Goal: Transaction & Acquisition: Purchase product/service

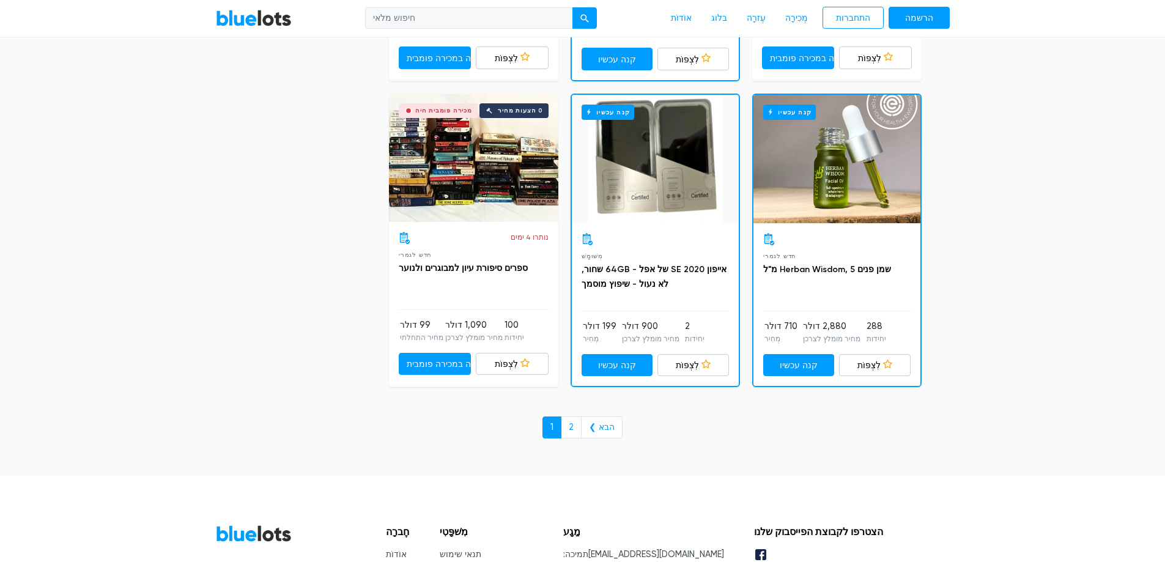
scroll to position [5258, 0]
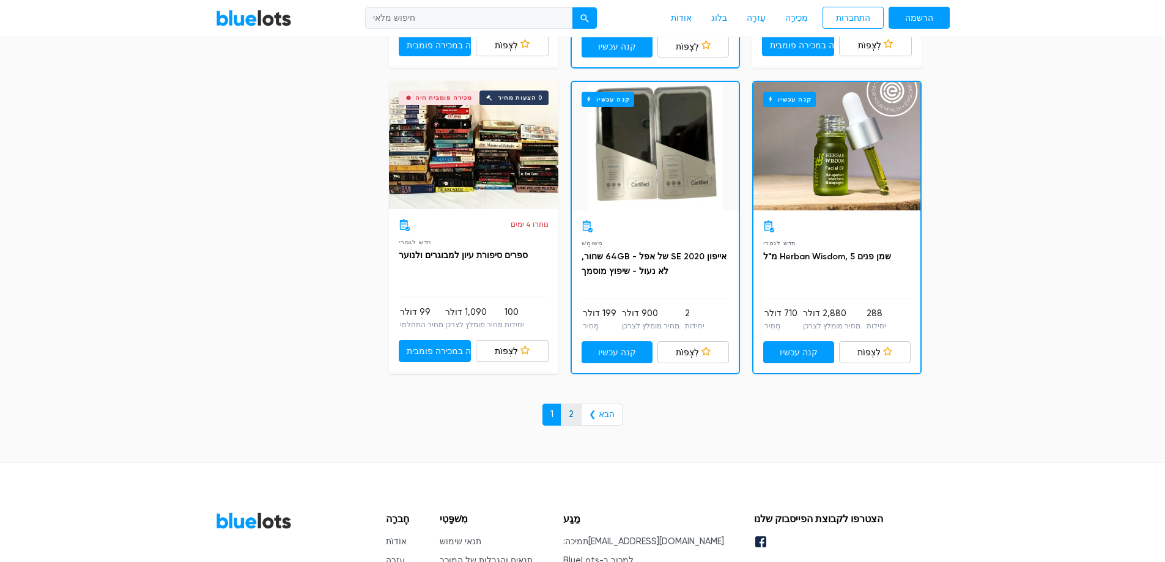
click at [572, 418] on font "2" at bounding box center [571, 414] width 5 height 10
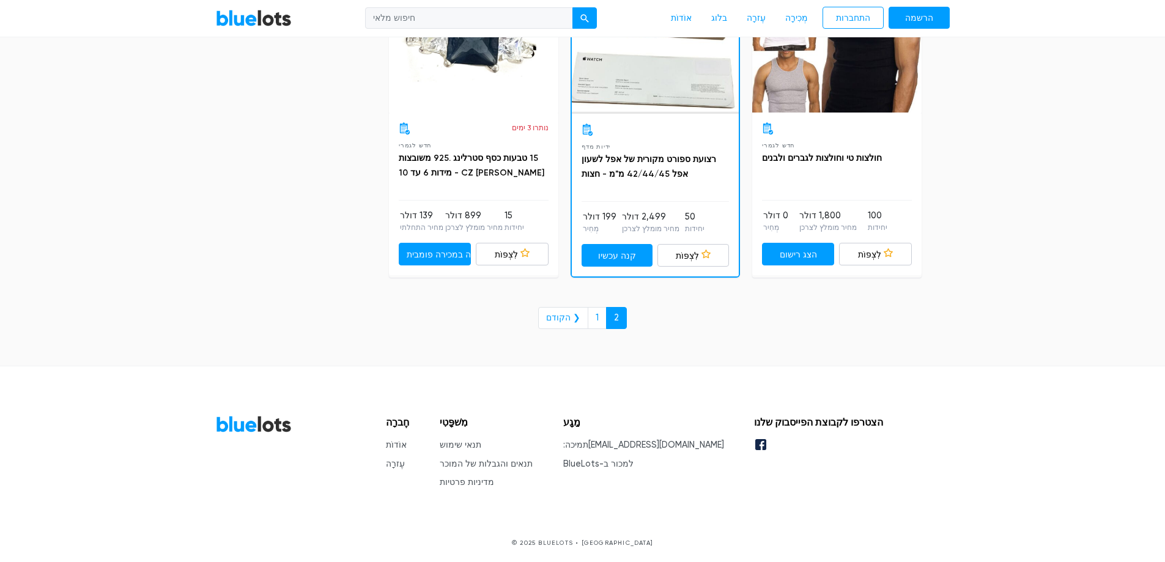
scroll to position [3184, 0]
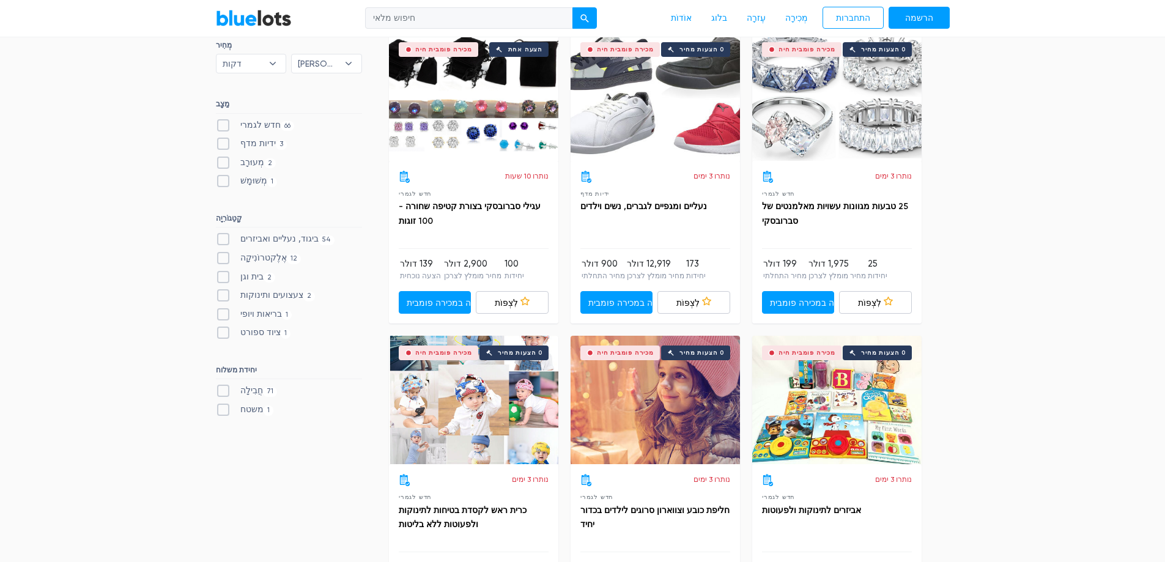
scroll to position [367, 0]
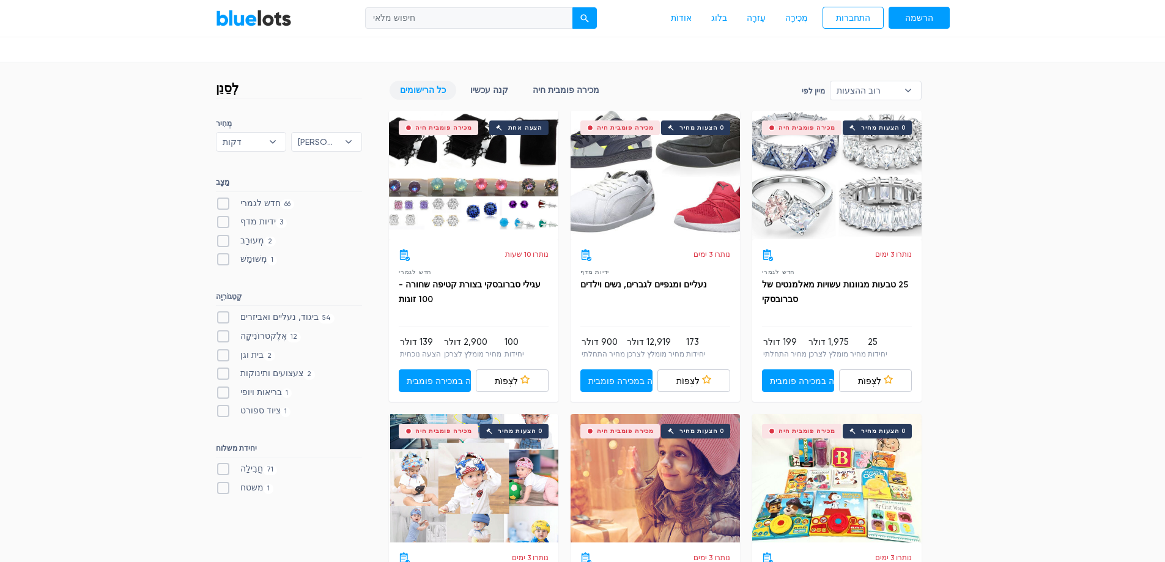
click at [226, 207] on label "חדש לגמרי 66" at bounding box center [255, 203] width 79 height 13
click at [224, 205] on New"] "חדש לגמרי 66" at bounding box center [220, 201] width 8 height 8
checkbox New"] "true"
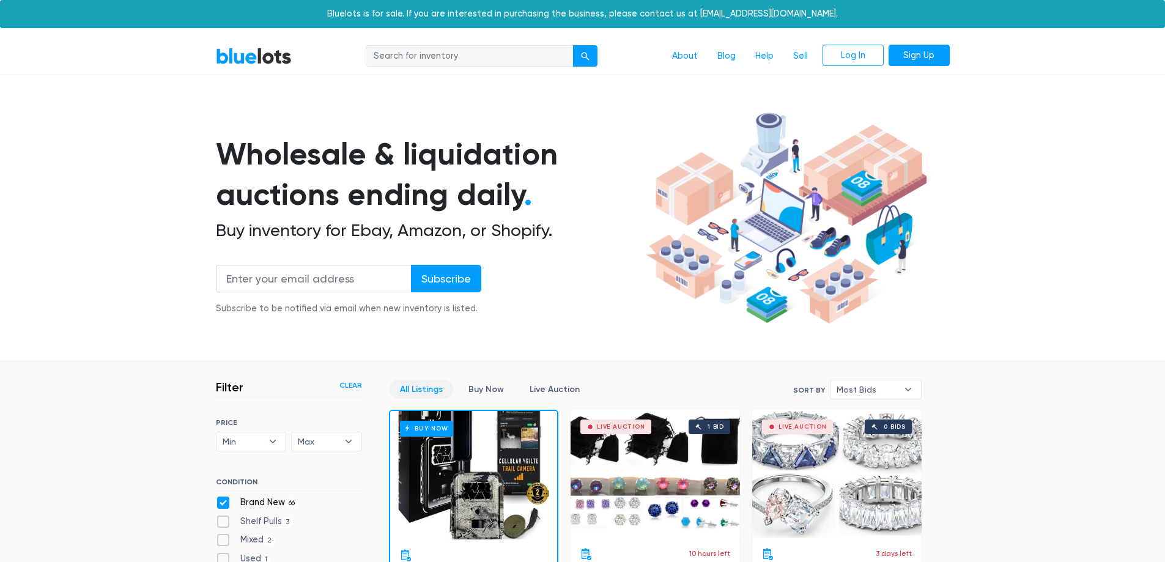
scroll to position [329, 0]
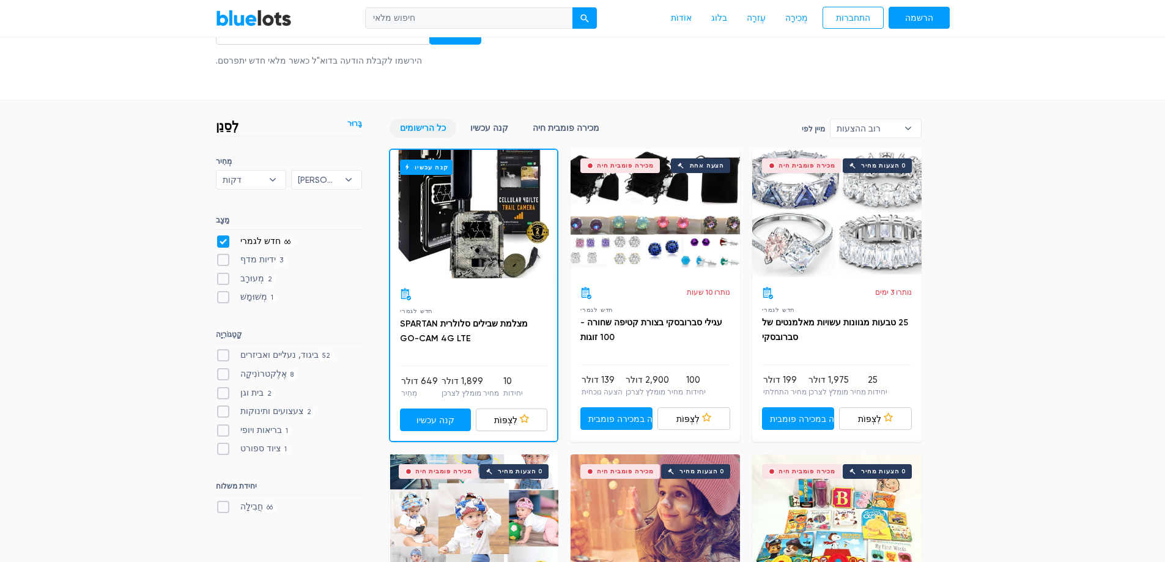
click at [224, 353] on label "ביגוד, נעליים ואביזרים 52" at bounding box center [275, 355] width 119 height 13
click at [224, 353] on Accessories"] "ביגוד, נעליים ואביזרים 52" at bounding box center [220, 353] width 8 height 8
checkbox Accessories"] "true"
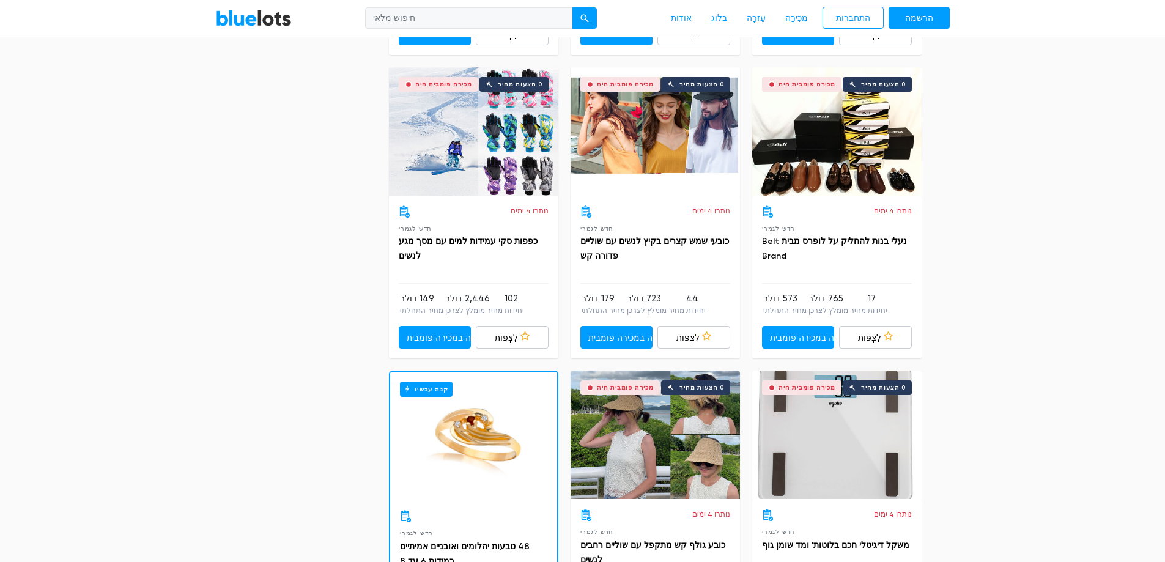
scroll to position [4807, 0]
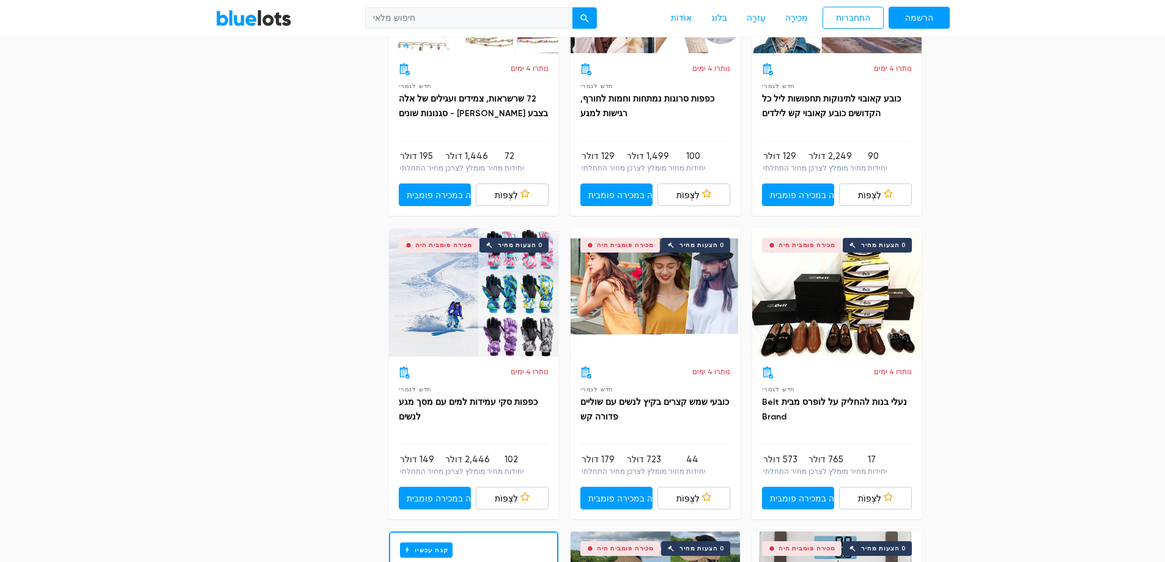
click at [832, 302] on div "מכירה פומבית חיה 0 הצעות מחיר" at bounding box center [836, 292] width 169 height 128
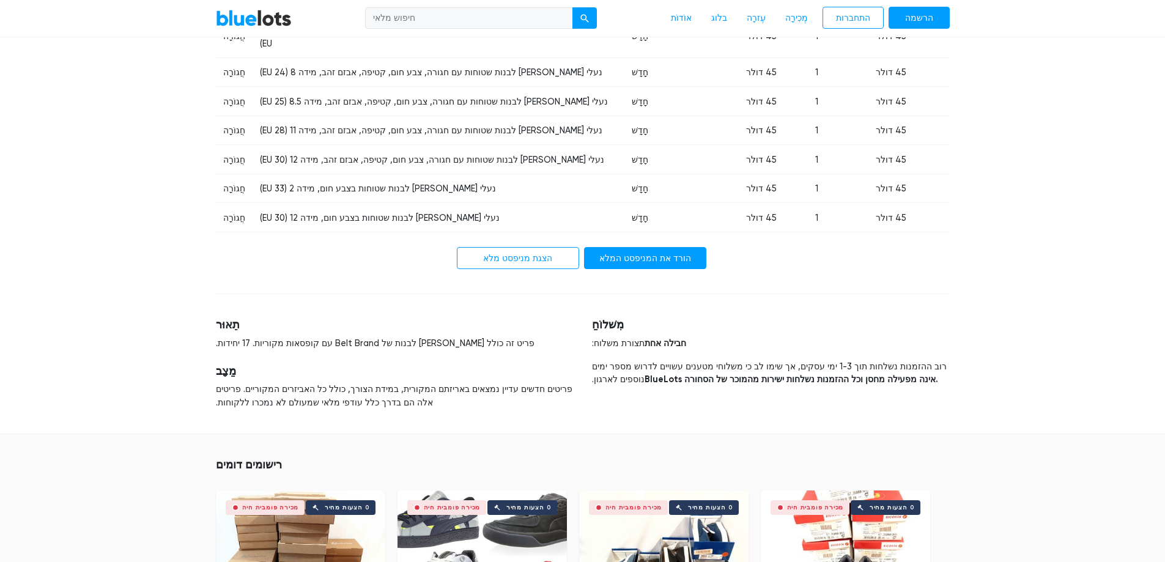
scroll to position [1039, 0]
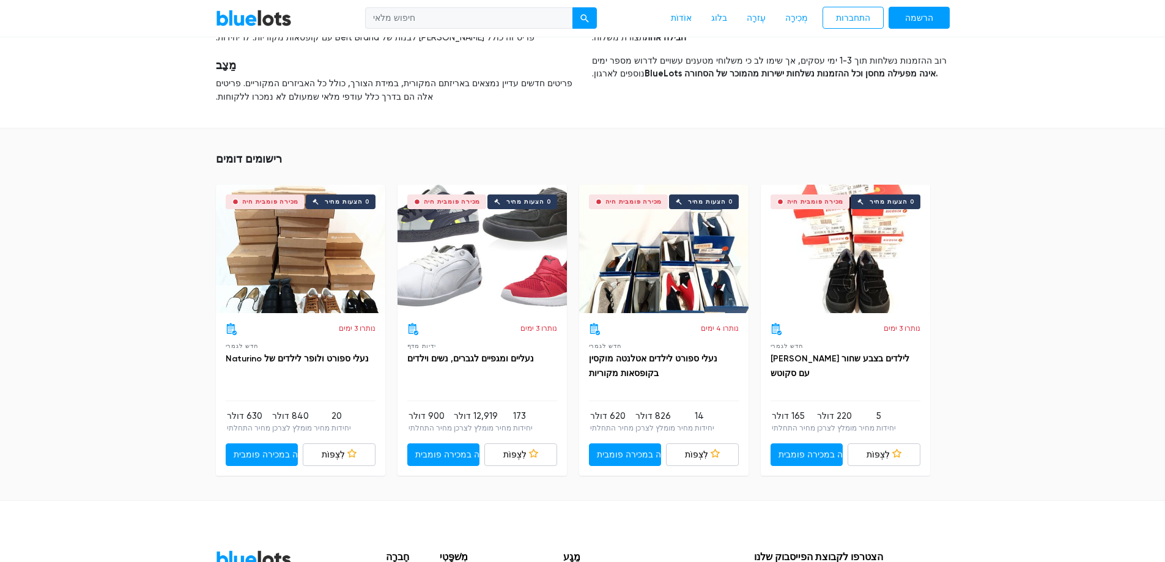
click at [835, 252] on div "מכירה פומבית חיה 0 הצעות מחיר" at bounding box center [845, 249] width 169 height 128
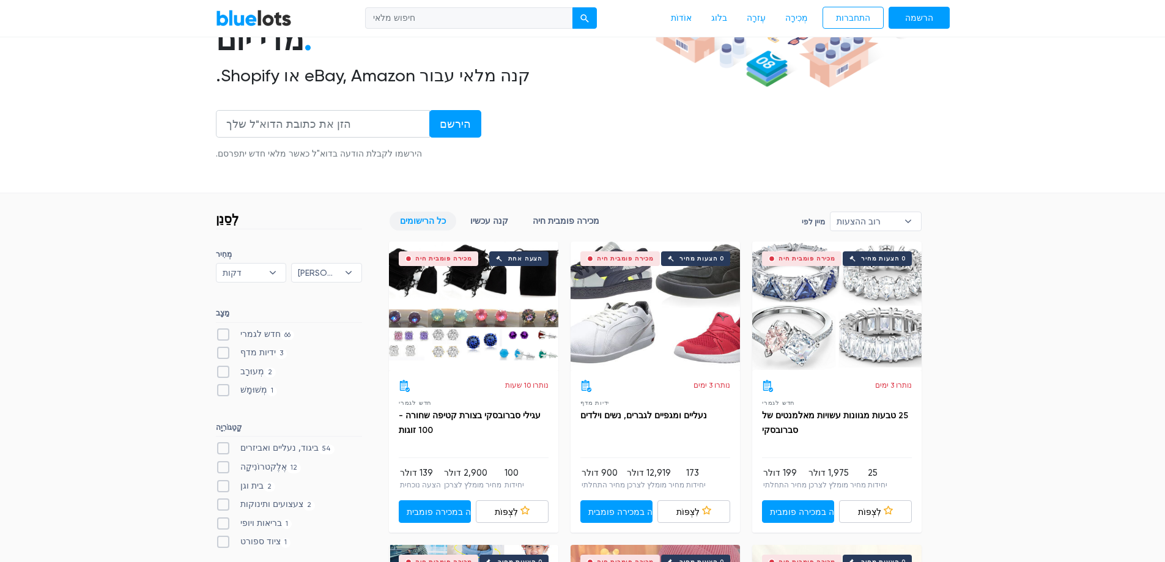
scroll to position [306, 0]
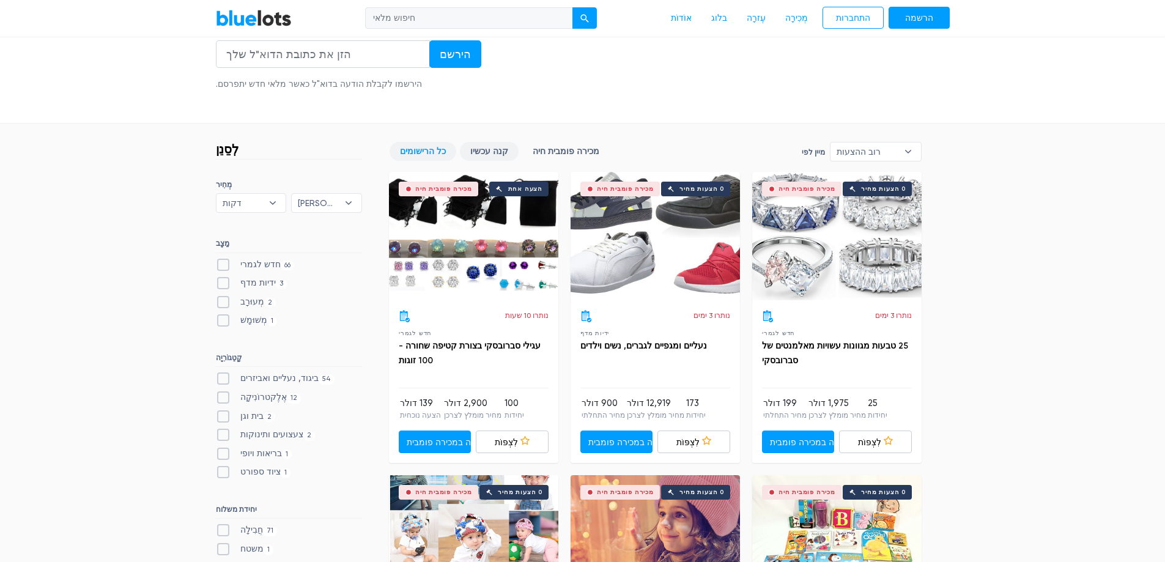
click at [496, 146] on font "קנה עכשיו" at bounding box center [489, 151] width 38 height 10
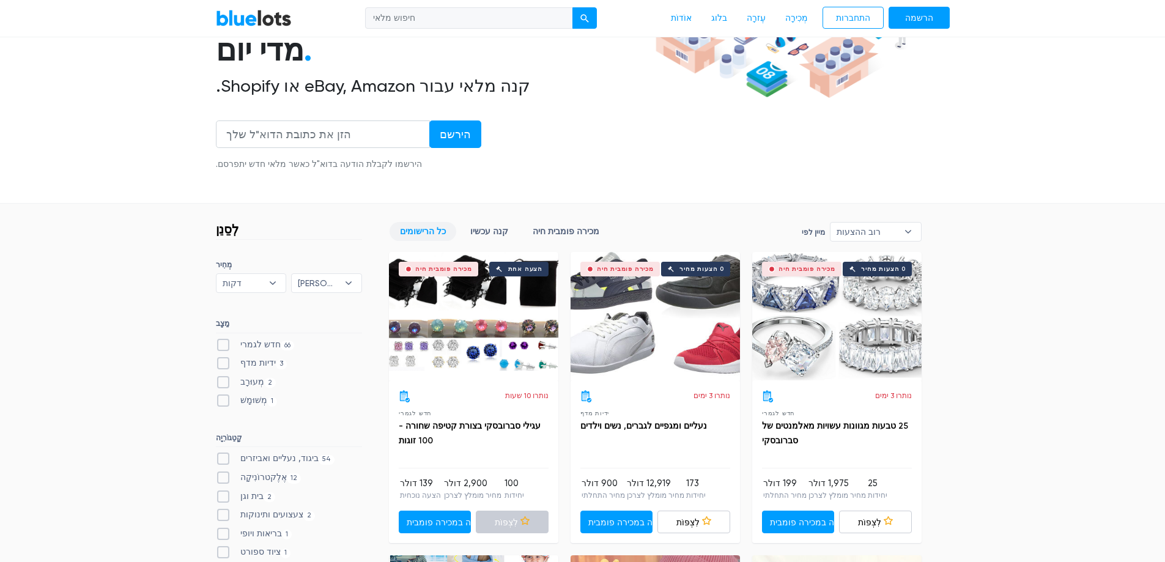
scroll to position [367, 0]
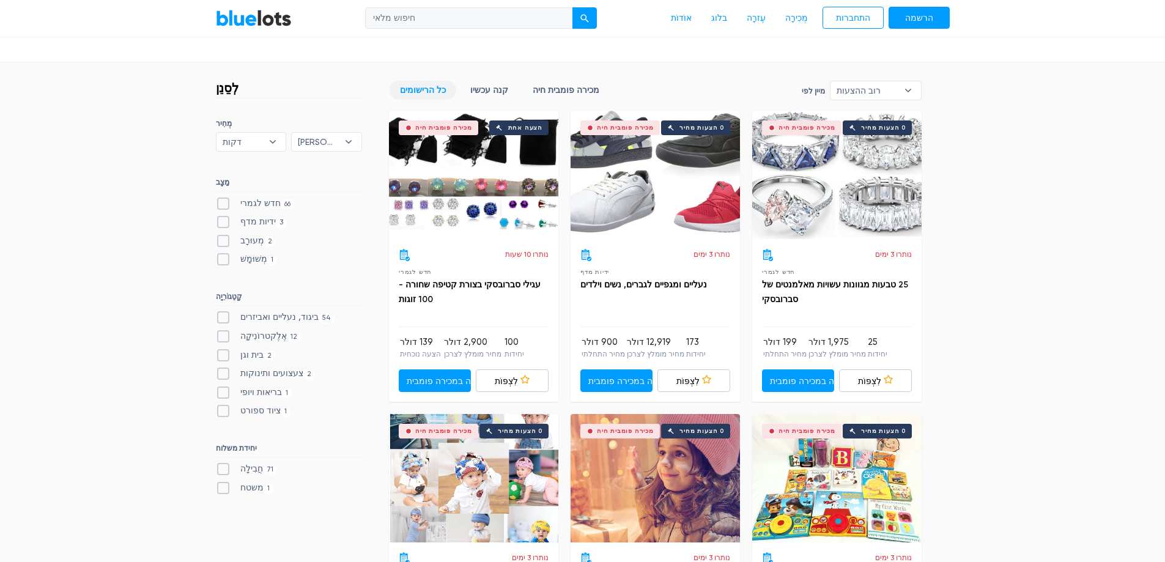
click at [224, 374] on label "צעצועים ותינוקות 2" at bounding box center [266, 373] width 100 height 13
click at [224, 374] on Baby"] "צעצועים ותינוקות 2" at bounding box center [220, 371] width 8 height 8
checkbox Baby"] "true"
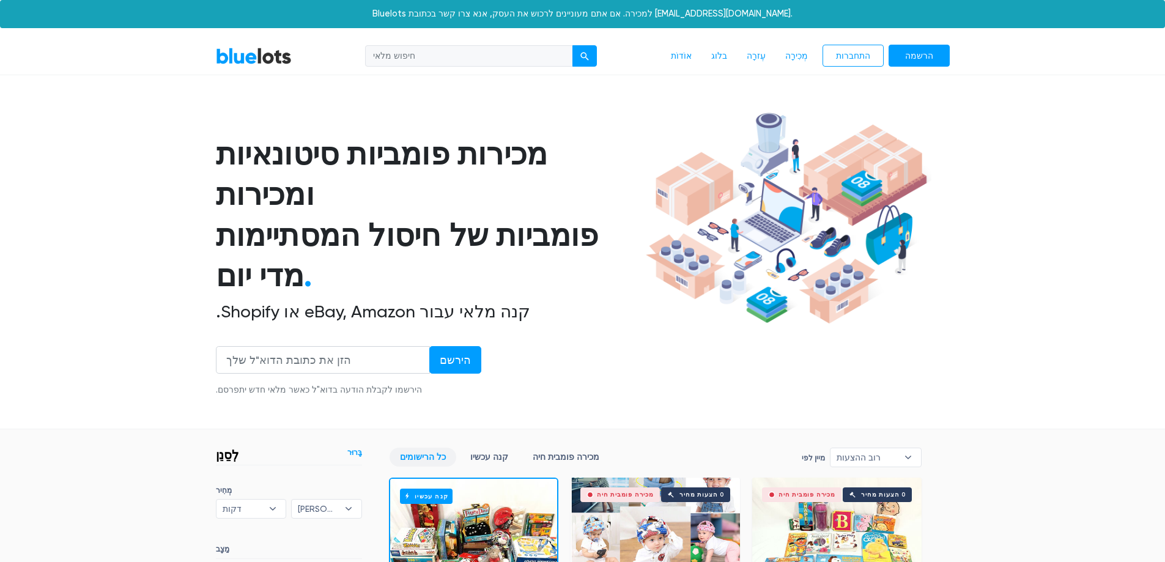
scroll to position [397, 0]
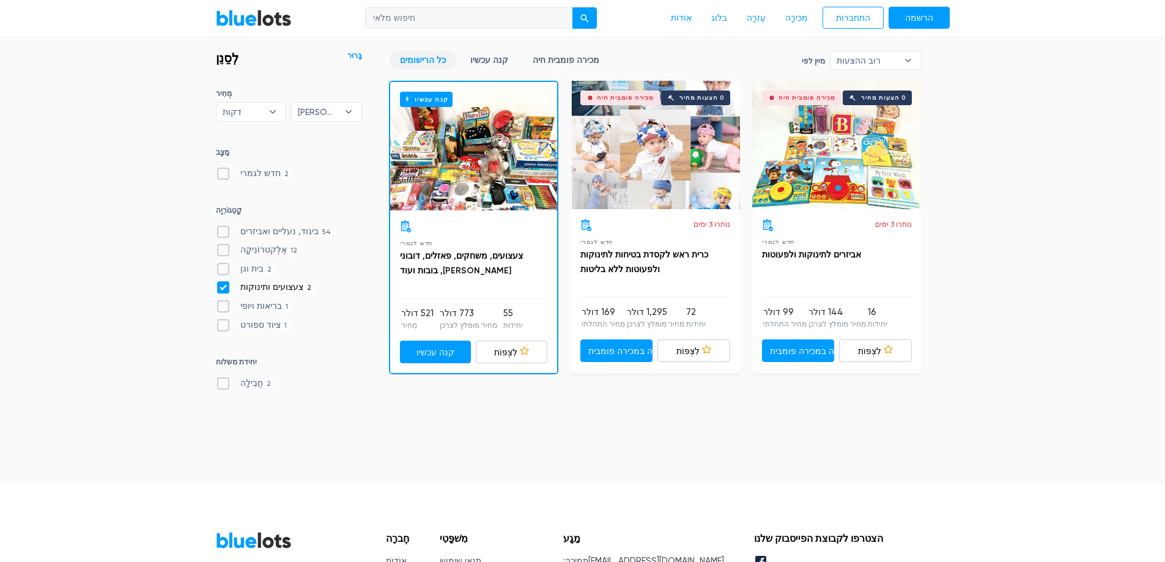
click at [493, 171] on div "קנה עכשיו" at bounding box center [473, 146] width 167 height 128
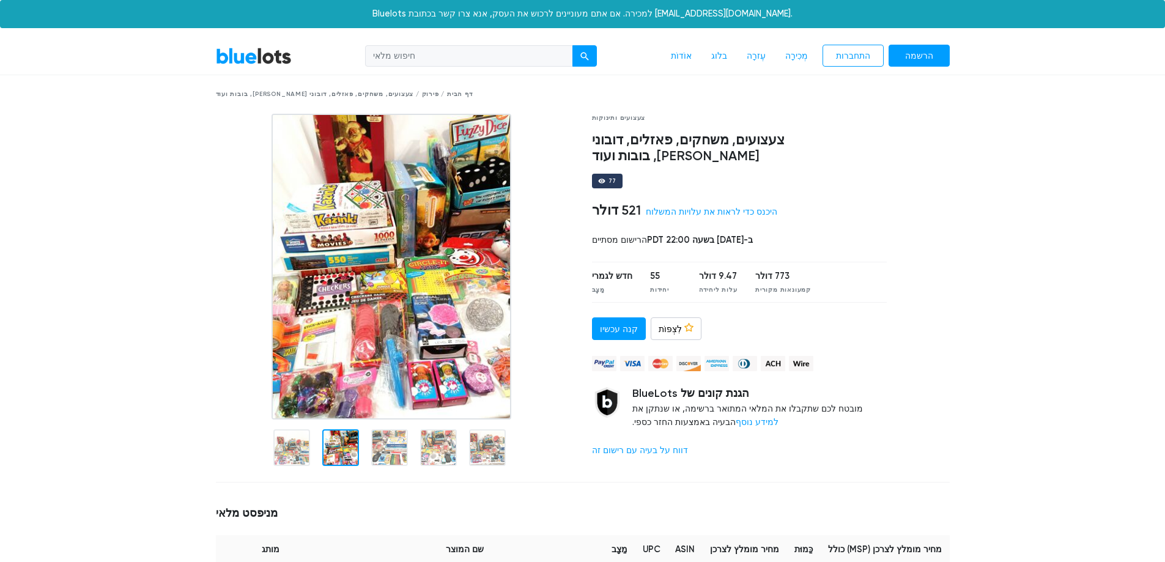
click at [397, 322] on img at bounding box center [391, 267] width 240 height 306
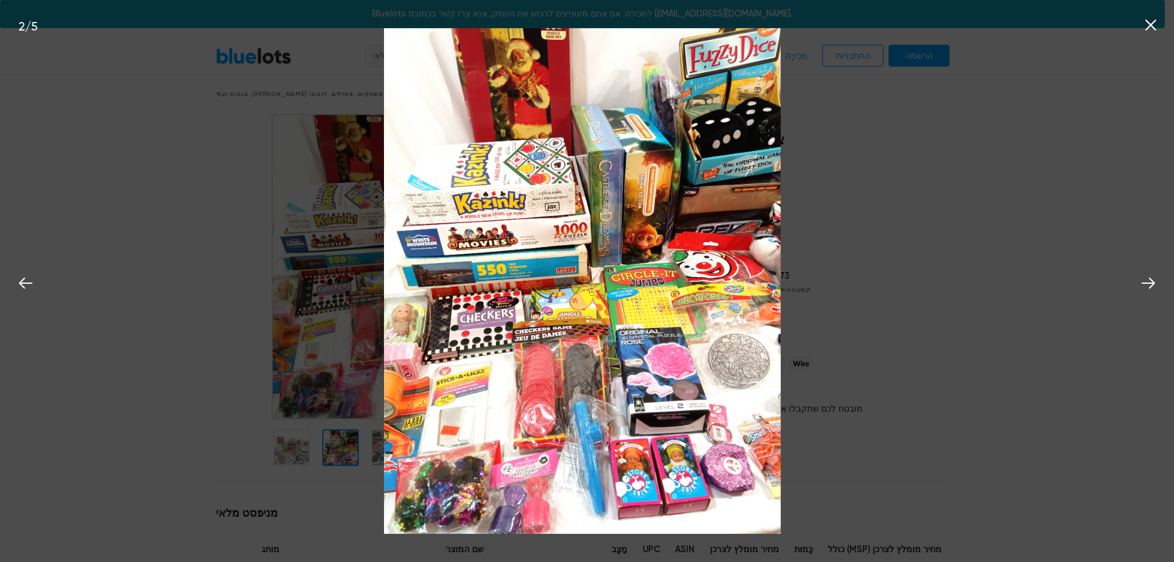
click at [888, 264] on div "2 / 5" at bounding box center [587, 281] width 1174 height 562
